Goal: Information Seeking & Learning: Learn about a topic

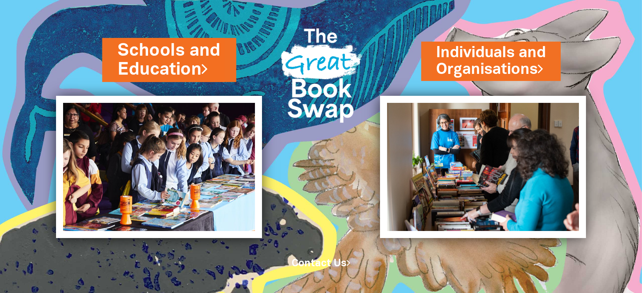
click at [174, 60] on link "Schools and Education" at bounding box center [169, 60] width 103 height 42
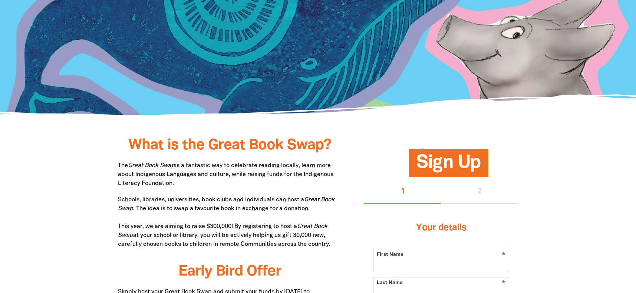
scroll to position [319, 0]
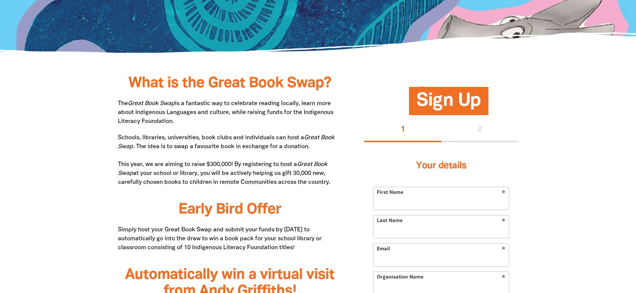
drag, startPoint x: 118, startPoint y: 101, endPoint x: 176, endPoint y: 118, distance: 59.8
click at [176, 118] on p "The Great Book Swap is a fantastic way to celebrate reading locally, learn more…" at bounding box center [230, 112] width 224 height 27
copy p "The Great Book Swap is a fantastic way to celebrate reading locally, learn more…"
drag, startPoint x: 118, startPoint y: 102, endPoint x: 180, endPoint y: 117, distance: 64.2
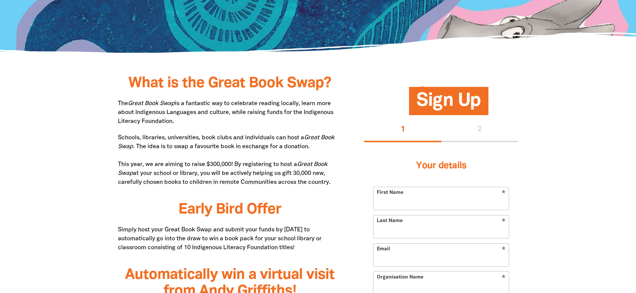
click at [180, 118] on p "The Great Book Swap is a fantastic way to celebrate reading locally, learn more…" at bounding box center [230, 112] width 224 height 27
copy p "The Great Book Swap is a fantastic way to celebrate reading locally, learn more…"
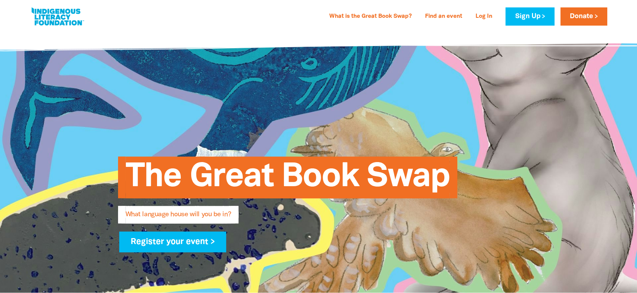
scroll to position [3, 0]
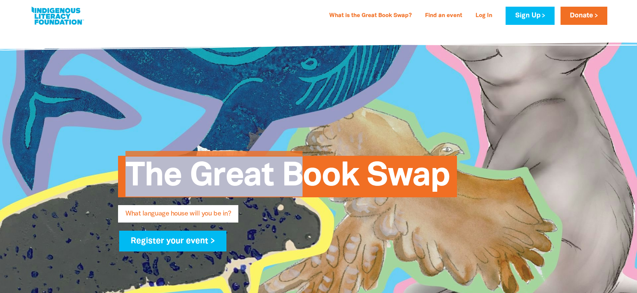
drag, startPoint x: 294, startPoint y: 175, endPoint x: 364, endPoint y: 146, distance: 75.9
click at [364, 146] on div "The Great Book Swap What language house will you be in? Register your event >" at bounding box center [318, 199] width 423 height 161
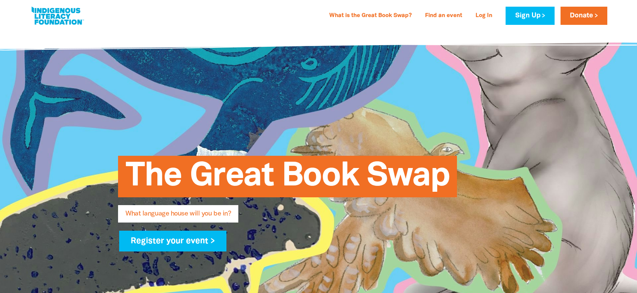
click at [143, 185] on span "The Great Book Swap" at bounding box center [287, 179] width 324 height 36
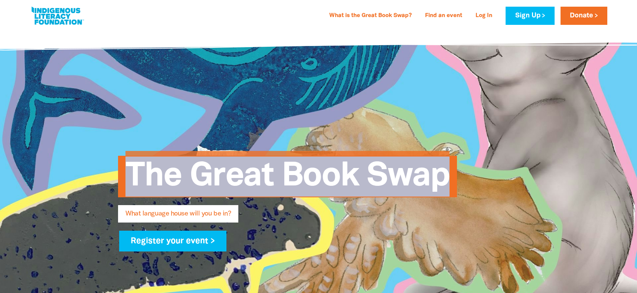
drag, startPoint x: 119, startPoint y: 158, endPoint x: 459, endPoint y: 174, distance: 339.9
click at [459, 174] on div "The Great Book Swap What language house will you be in? Register your event >" at bounding box center [318, 199] width 423 height 161
drag, startPoint x: 407, startPoint y: 183, endPoint x: 708, endPoint y: 23, distance: 341.1
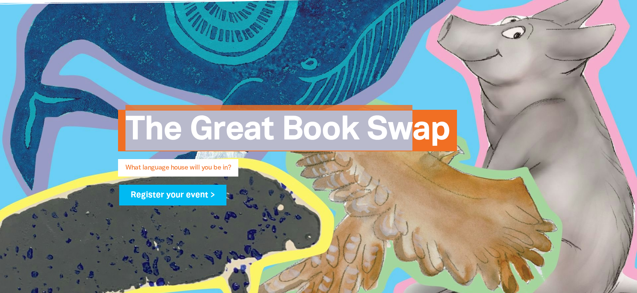
scroll to position [0, 0]
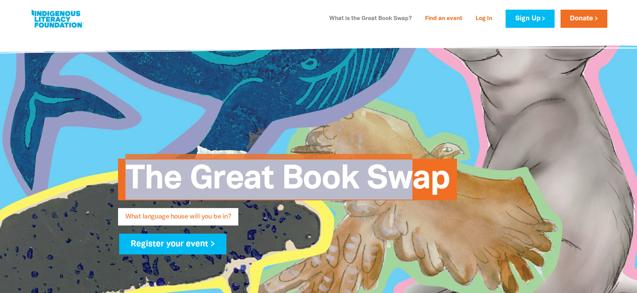
click at [381, 18] on link "What is the Great Book Swap?" at bounding box center [370, 19] width 91 height 12
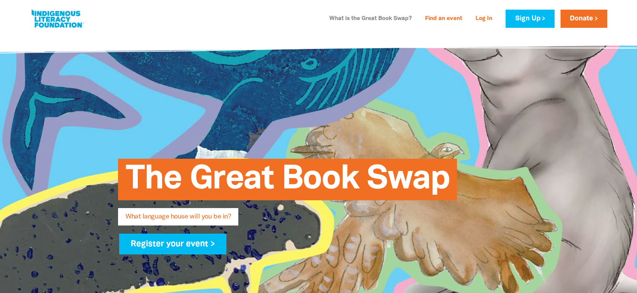
click at [383, 13] on link "What is the Great Book Swap?" at bounding box center [370, 19] width 91 height 12
